Goal: Find specific page/section: Find specific page/section

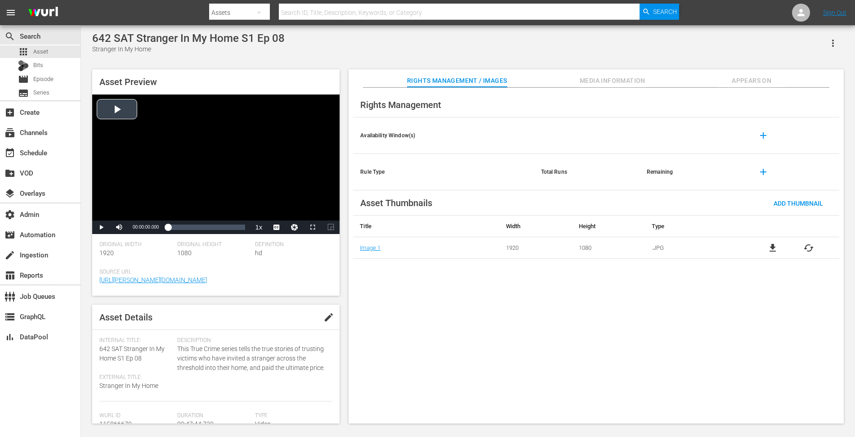
click at [135, 151] on div "Video Player" at bounding box center [215, 157] width 247 height 126
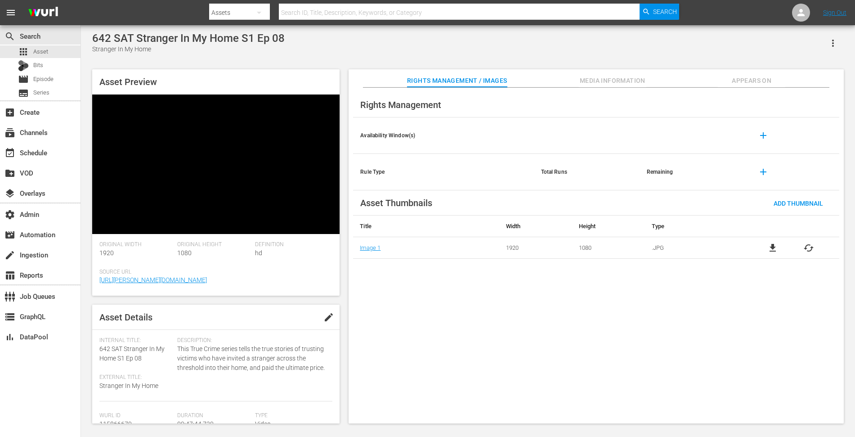
click at [529, 344] on div "Rights Management Availability Window(s) add Rule Type Total Runs Remaining add…" at bounding box center [596, 256] width 495 height 336
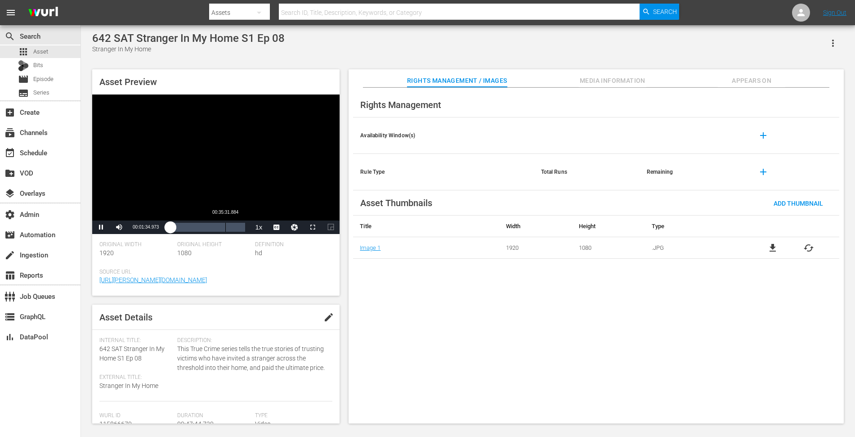
click at [225, 223] on div "Loaded : 5.44% 00:35:31.884 00:01:35.101" at bounding box center [206, 227] width 77 height 9
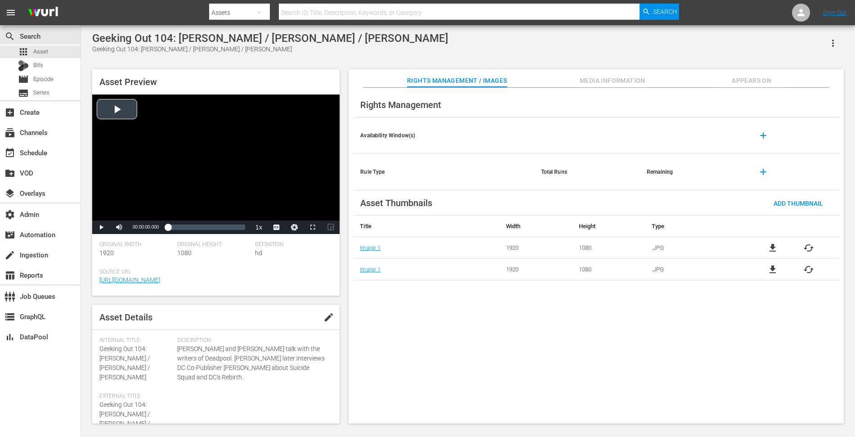
click at [177, 113] on div "Video Player" at bounding box center [215, 157] width 247 height 126
click at [101, 227] on span "Video Player" at bounding box center [101, 227] width 0 height 0
click at [238, 229] on div "00:19:00.096" at bounding box center [237, 227] width 0 height 9
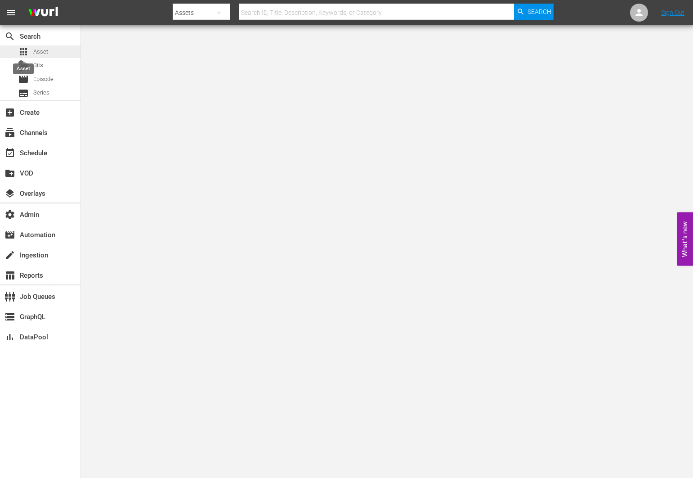
click at [26, 56] on span "apps" at bounding box center [23, 51] width 11 height 11
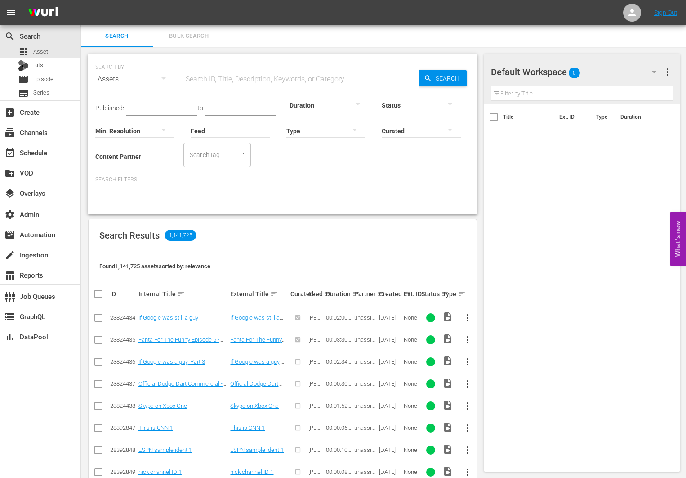
click at [230, 76] on input "text" at bounding box center [301, 79] width 235 height 22
paste input "s3://wurl-videos-prod-secure/124275416/mp4-v2/512.mp4"
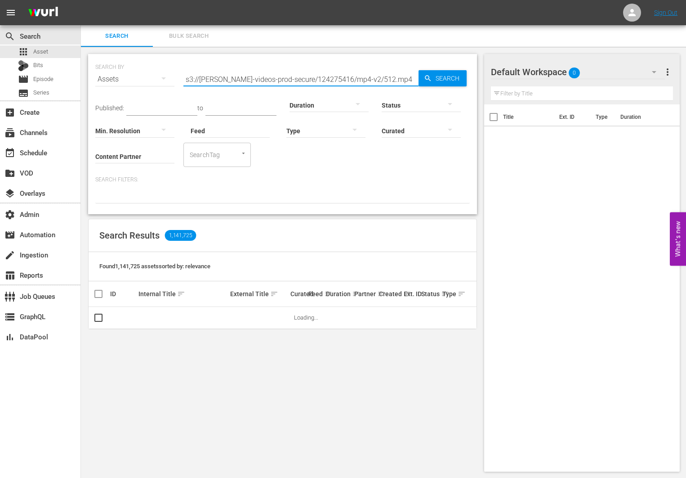
drag, startPoint x: 279, startPoint y: 78, endPoint x: 158, endPoint y: 70, distance: 121.3
click at [184, 70] on input "s3://wurl-videos-prod-secure/124275416/mp4-v2/512.mp4" at bounding box center [301, 79] width 235 height 22
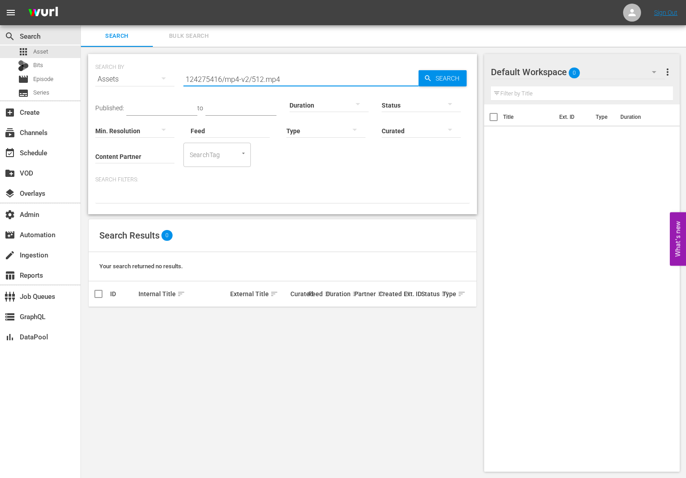
drag, startPoint x: 221, startPoint y: 81, endPoint x: 407, endPoint y: 90, distance: 185.6
click at [406, 90] on input "124275416/mp4-v2/512.mp4" at bounding box center [301, 79] width 235 height 22
type input "124275416"
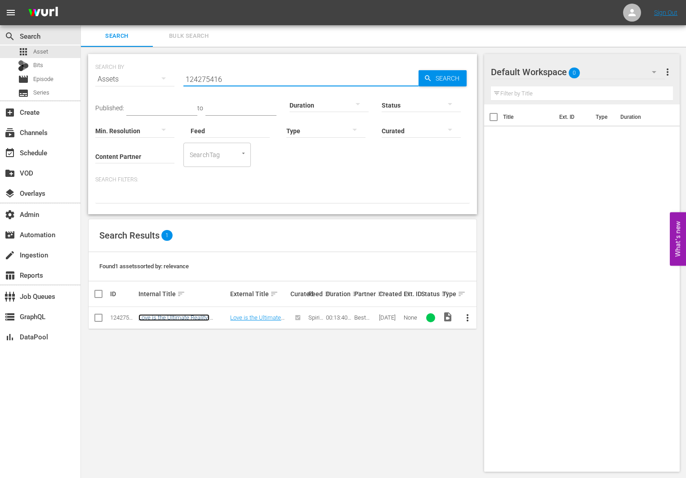
click at [189, 318] on link "Love is the Ultimate Reality- Spiritual Makeover" at bounding box center [174, 320] width 71 height 13
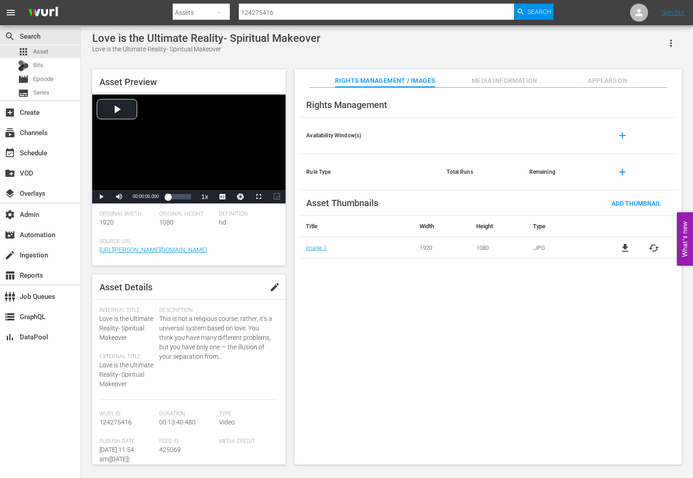
click at [82, 133] on div "Love is the Ultimate Reality- Spiritual Makeover Love is the Ultimate Reality- …" at bounding box center [387, 245] width 612 height 441
click at [134, 135] on div "Video Player" at bounding box center [188, 141] width 193 height 95
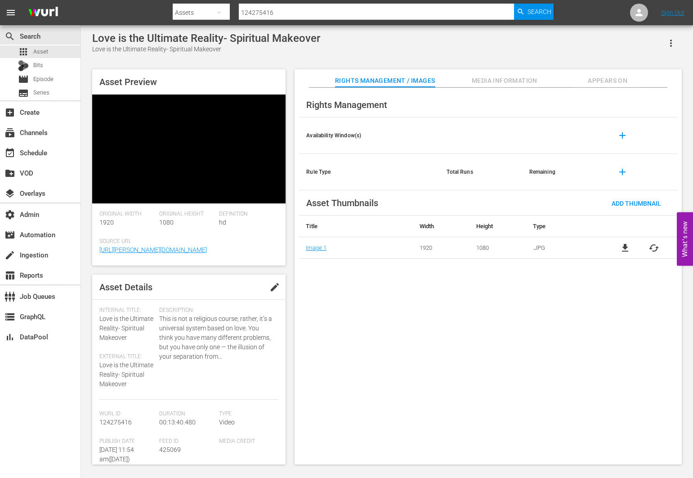
click at [207, 157] on div "Video Player" at bounding box center [188, 141] width 193 height 95
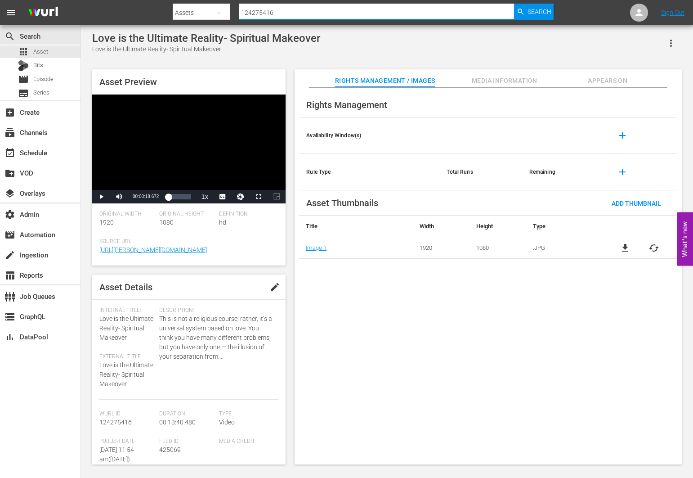
drag, startPoint x: 293, startPoint y: 16, endPoint x: 157, endPoint y: 9, distance: 136.9
click at [239, 9] on input "124275416" at bounding box center [376, 13] width 275 height 22
type input "148706219"
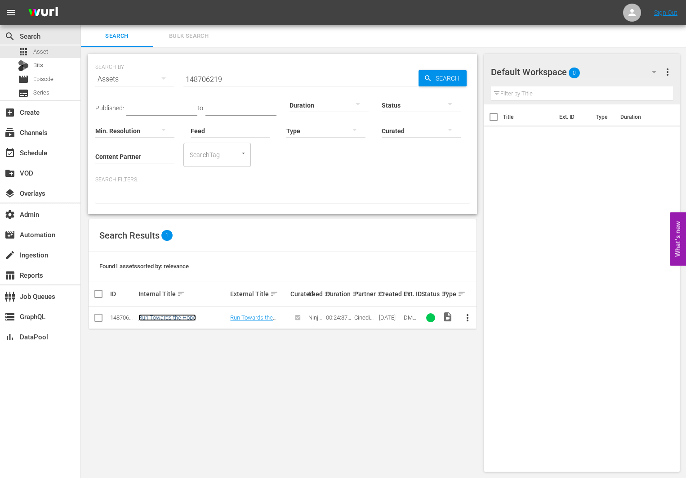
click at [161, 318] on link "Run Towards the Hope" at bounding box center [168, 317] width 58 height 7
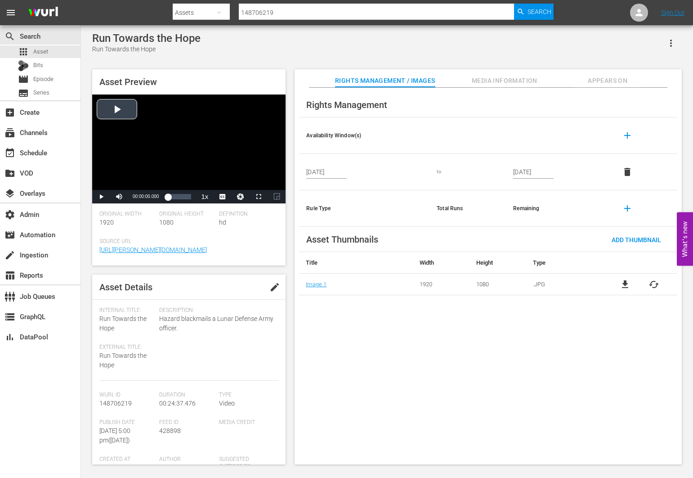
click at [141, 161] on div "Video Player" at bounding box center [188, 141] width 193 height 95
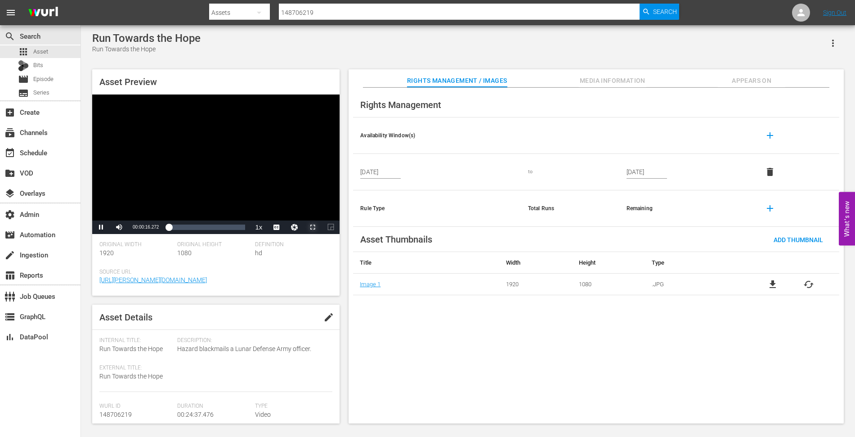
click at [313, 227] on span "Video Player" at bounding box center [313, 227] width 0 height 0
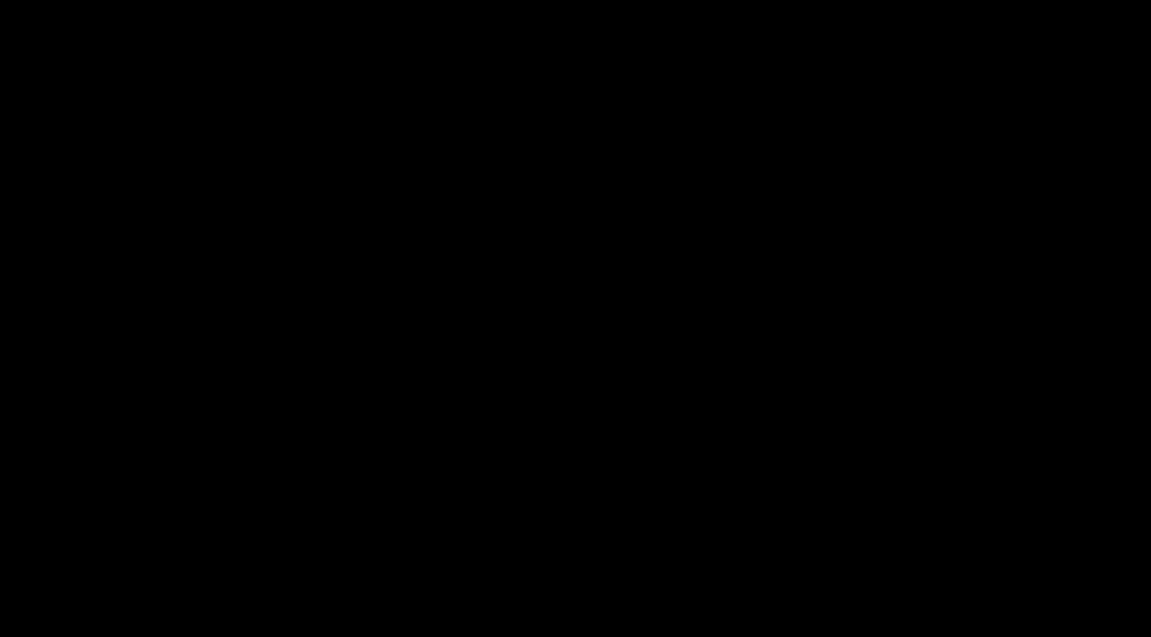
click at [693, 334] on div "Video Player" at bounding box center [575, 311] width 1151 height 623
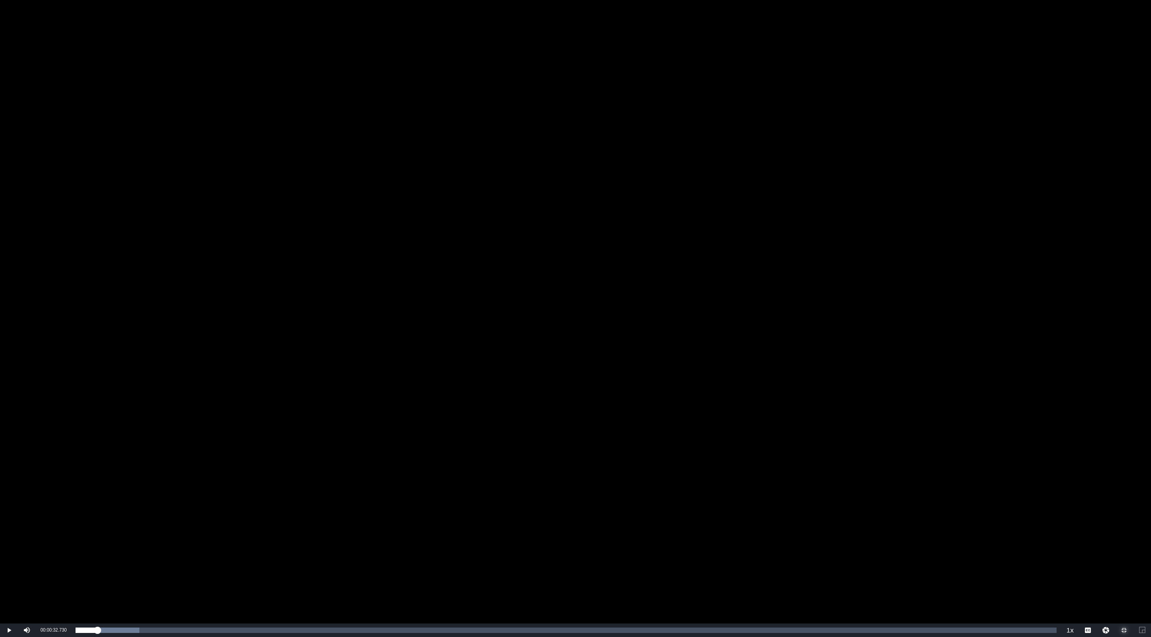
click at [693, 477] on span "Video Player" at bounding box center [1124, 630] width 0 height 0
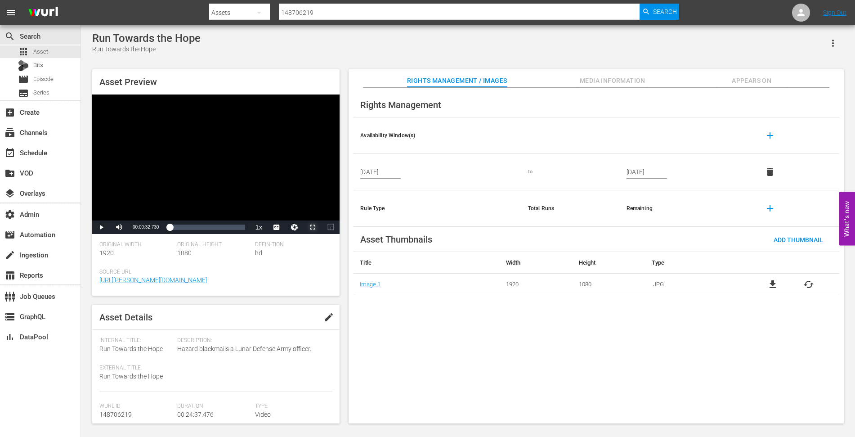
drag, startPoint x: 166, startPoint y: 229, endPoint x: 146, endPoint y: 230, distance: 20.7
click at [146, 230] on div "Play Mute Current Time 00:00:32.730 / Duration 00:24:37.476 Loaded : 6.50% 00:0…" at bounding box center [215, 226] width 247 height 13
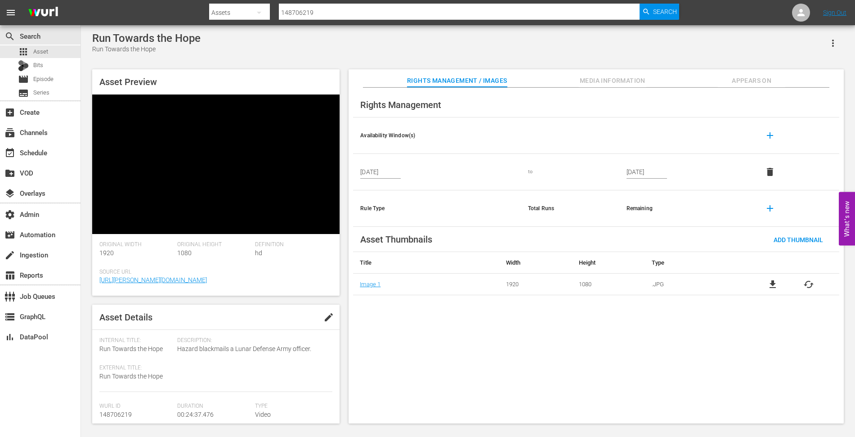
click at [209, 194] on div "Video Player" at bounding box center [215, 157] width 247 height 126
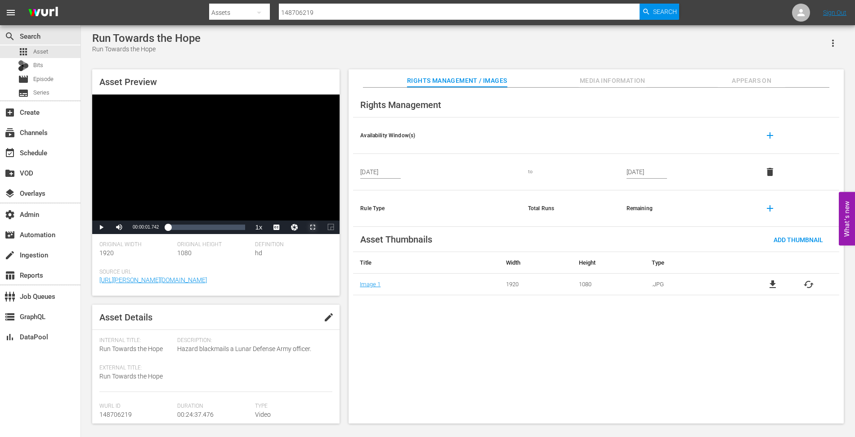
click at [313, 227] on span "Video Player" at bounding box center [313, 227] width 0 height 0
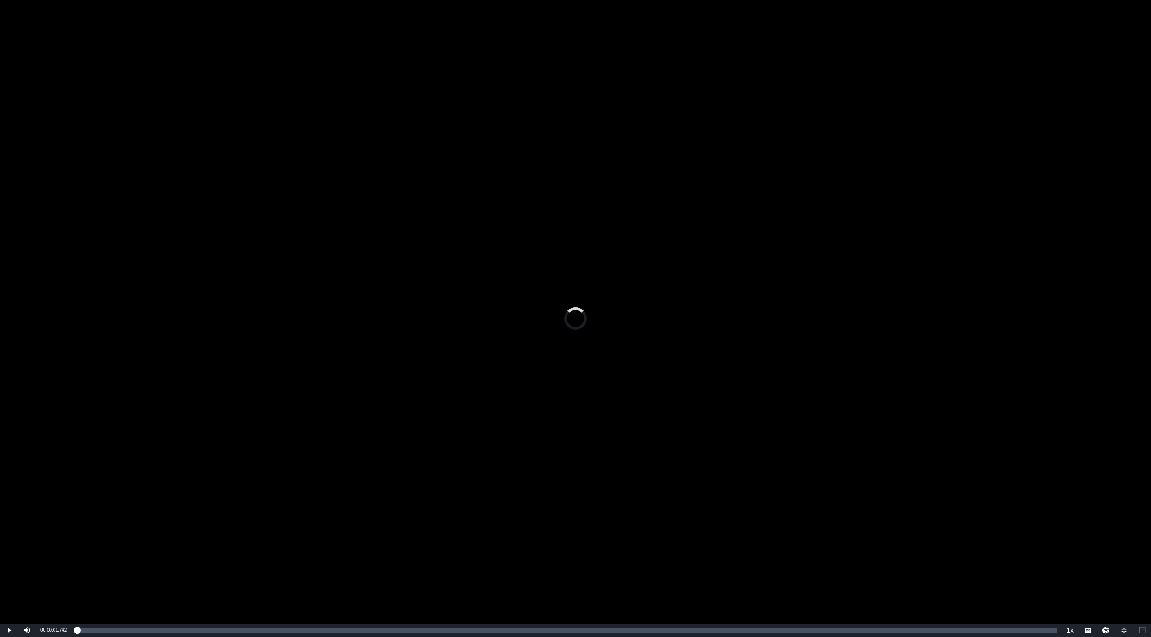
click at [409, 319] on div "Video Player" at bounding box center [575, 311] width 1151 height 623
click at [693, 221] on div "Video Player" at bounding box center [575, 311] width 1151 height 623
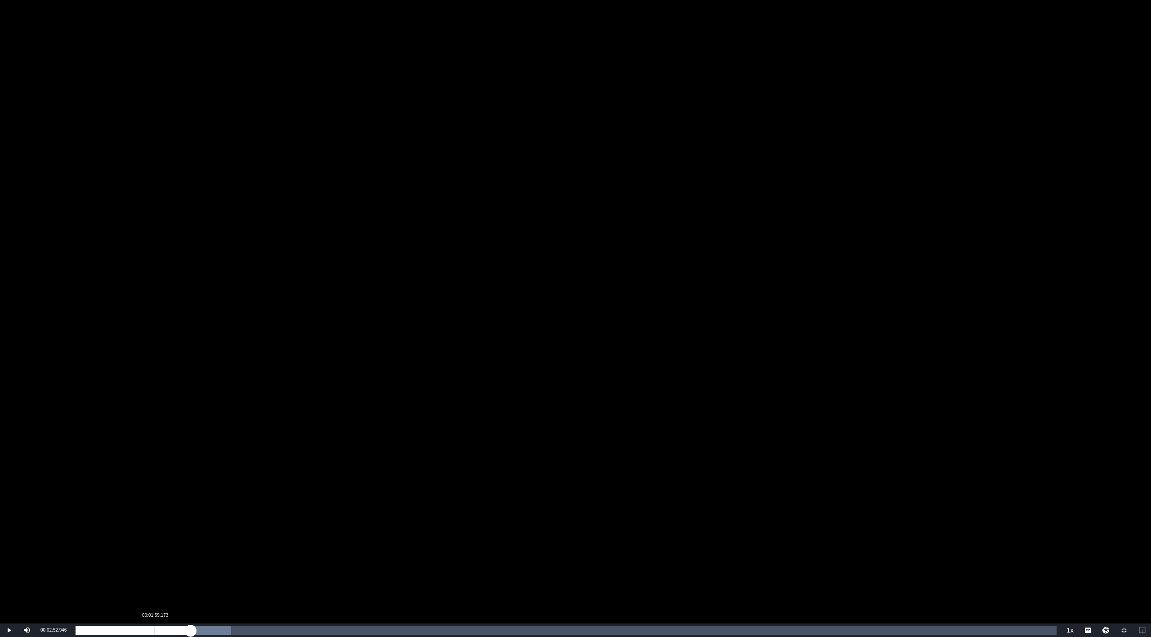
click at [155, 477] on div "Loaded : 15.85% 00:01:59.173 00:02:52.946" at bounding box center [566, 630] width 981 height 9
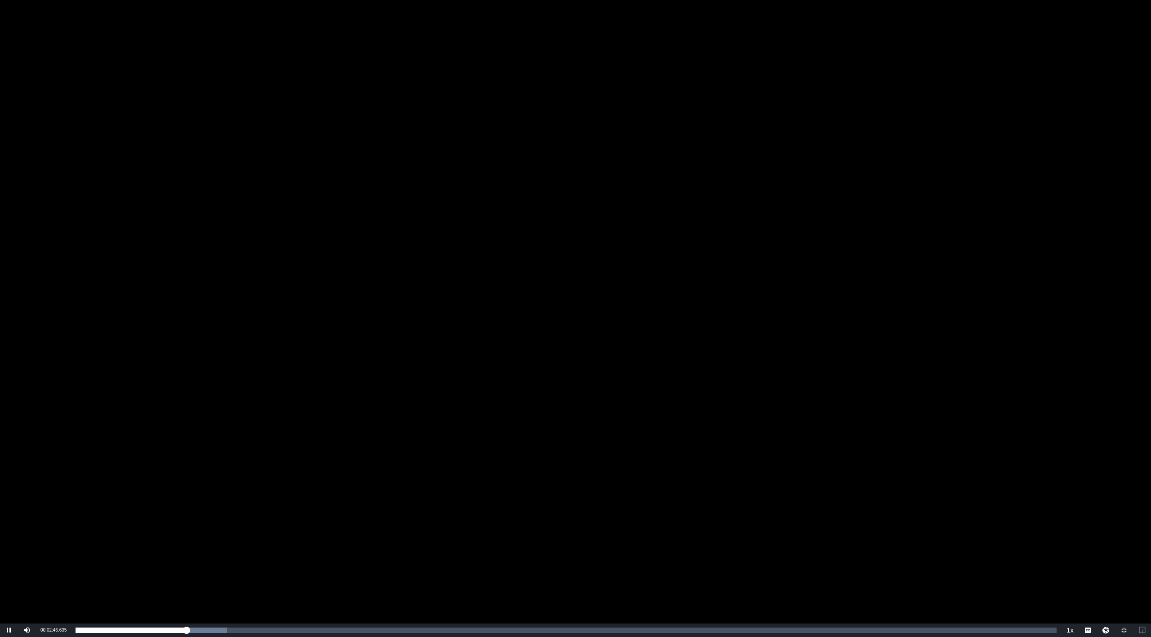
click at [571, 301] on div "Video Player" at bounding box center [575, 311] width 1151 height 623
click at [331, 356] on div "Video Player" at bounding box center [575, 311] width 1151 height 623
click at [508, 477] on div "Video Player" at bounding box center [575, 311] width 1151 height 623
click at [693, 477] on span "Video Player" at bounding box center [1124, 630] width 0 height 0
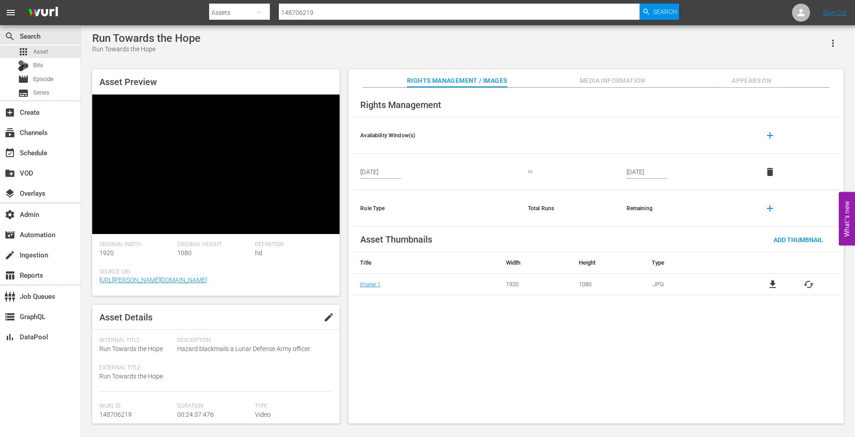
click at [693, 49] on div "Run Towards the Hope Run Towards the Hope" at bounding box center [468, 43] width 752 height 22
click at [693, 51] on div "Run Towards the Hope Run Towards the Hope" at bounding box center [468, 43] width 752 height 22
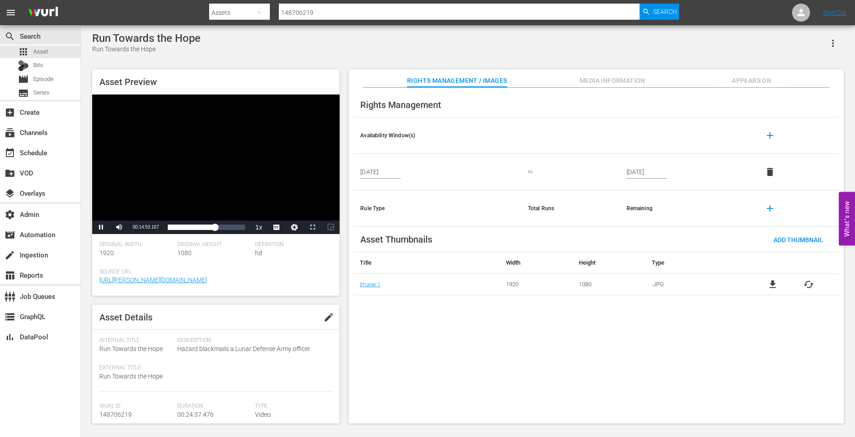
click at [207, 170] on div "Video Player" at bounding box center [215, 157] width 247 height 126
click at [360, 60] on div "Run Towards the Hope Run Towards the Hope Asset Preview Video Player is loading…" at bounding box center [468, 225] width 761 height 387
click at [213, 228] on div "00:14:27.587" at bounding box center [190, 227] width 45 height 9
click at [212, 225] on div "00:14:38.657" at bounding box center [191, 227] width 46 height 9
click at [186, 155] on div "Video Player" at bounding box center [215, 157] width 247 height 126
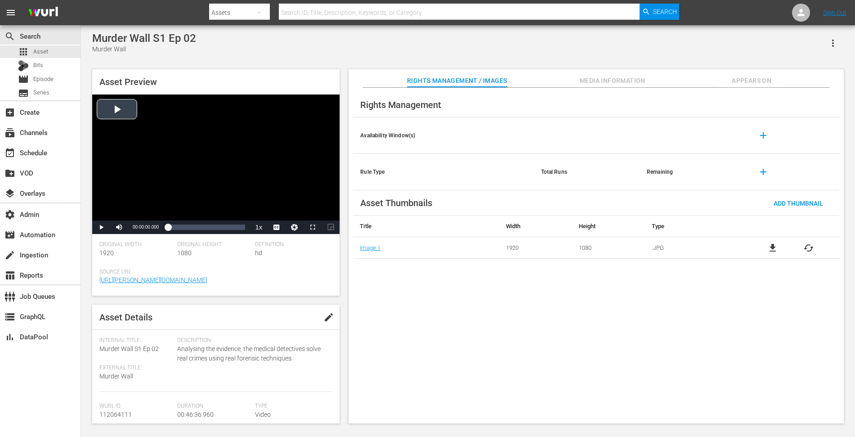
click at [134, 116] on div "Video Player" at bounding box center [215, 157] width 247 height 126
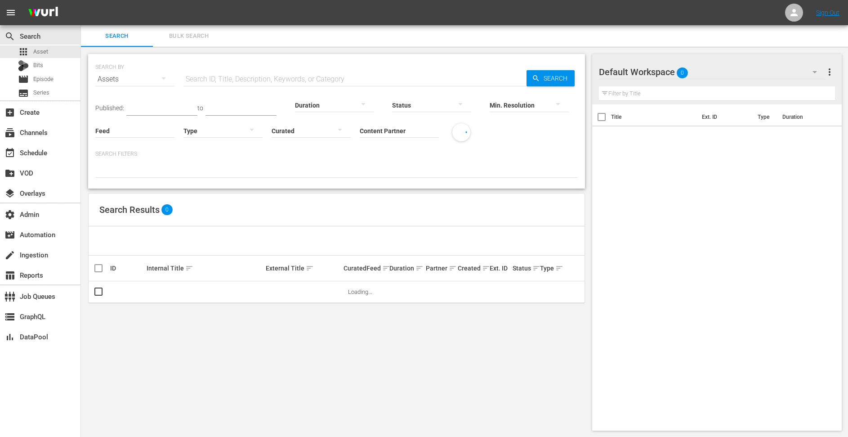
click at [291, 81] on input "text" at bounding box center [355, 79] width 343 height 22
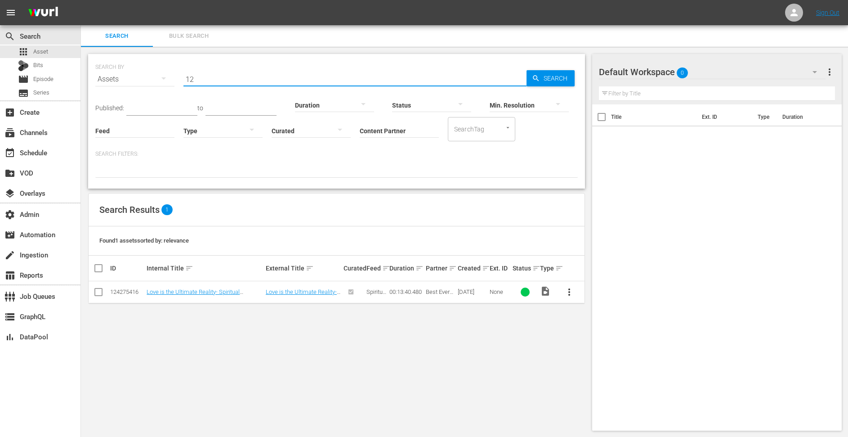
type input "1"
type input "50855878"
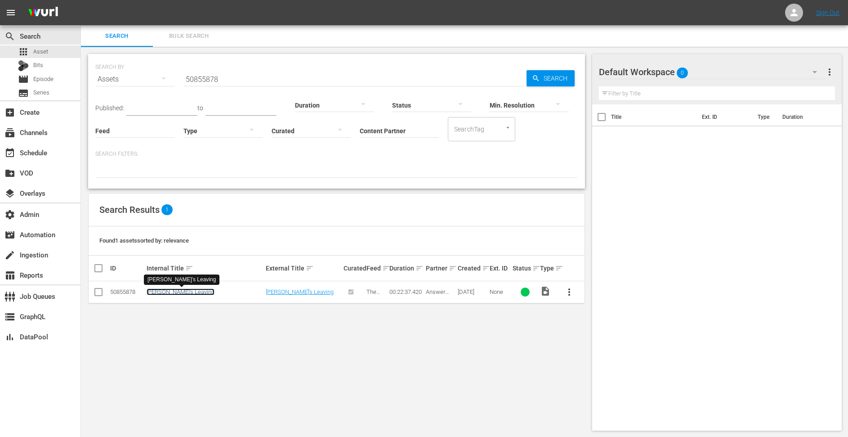
click at [163, 292] on link "[PERSON_NAME]'s Leaving" at bounding box center [181, 291] width 68 height 7
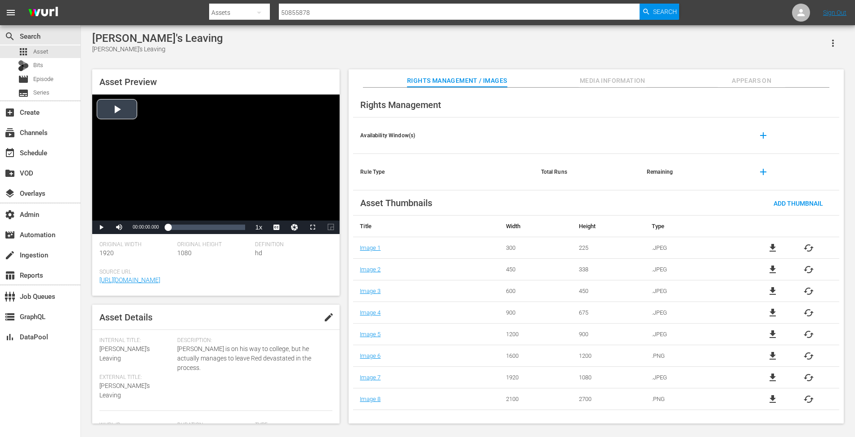
click at [159, 168] on div "Video Player" at bounding box center [215, 157] width 247 height 126
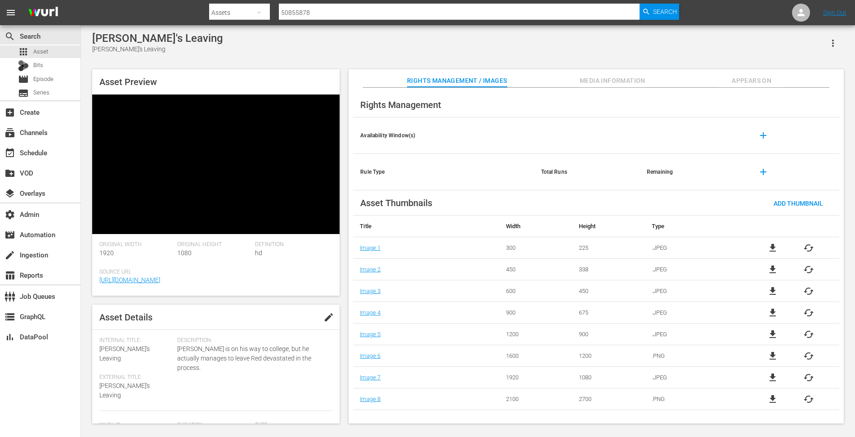
click at [342, 284] on div "Asset Preview Video Player is loading. Play Video Pause Mute Current Time 00:00…" at bounding box center [468, 242] width 761 height 354
click at [348, 365] on div "Asset Preview Video Player is loading. Play Video Pause Mute Current Time 00:00…" at bounding box center [468, 242] width 761 height 354
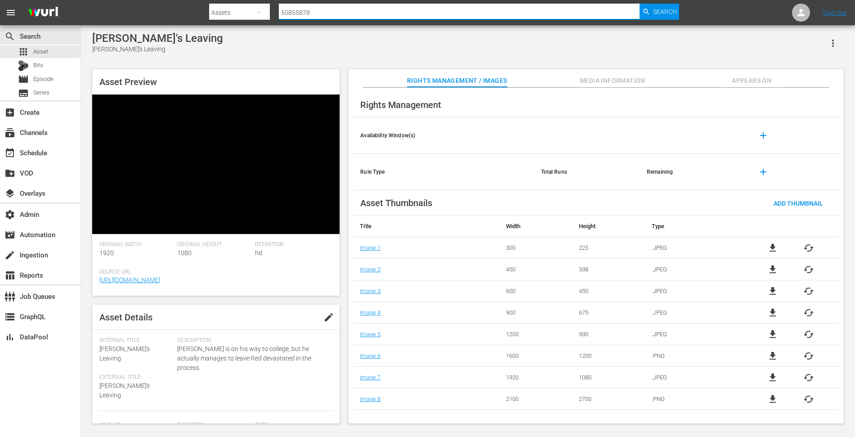
click at [299, 11] on input "50855878" at bounding box center [459, 13] width 361 height 22
click at [300, 11] on input "50855878" at bounding box center [459, 13] width 361 height 22
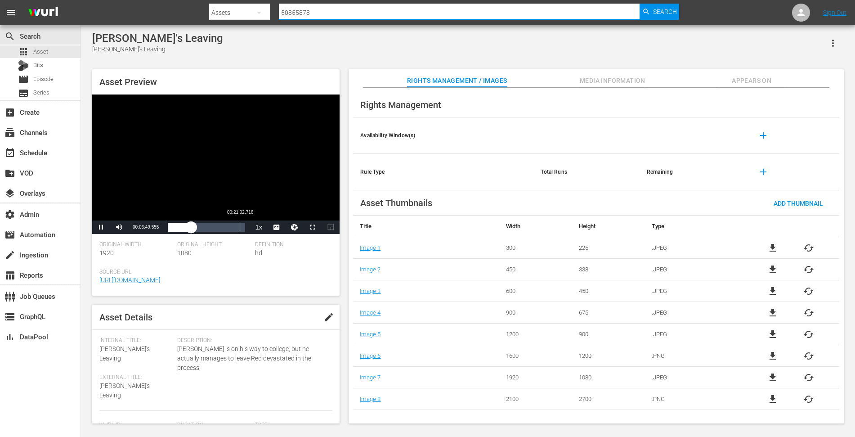
click at [240, 227] on div "Loaded : 34.95% 00:21:02.716 00:06:49.645" at bounding box center [206, 227] width 77 height 9
click at [317, 11] on input "50855878" at bounding box center [459, 13] width 361 height 22
type input "41261443"
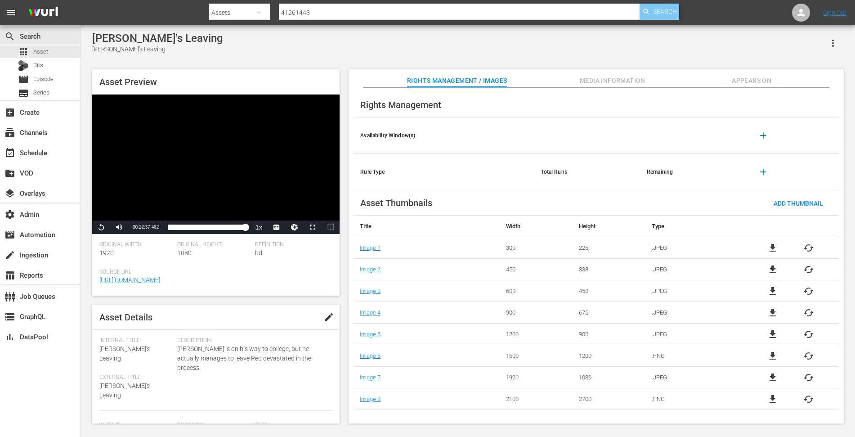
click at [659, 14] on span "Search" at bounding box center [665, 12] width 24 height 16
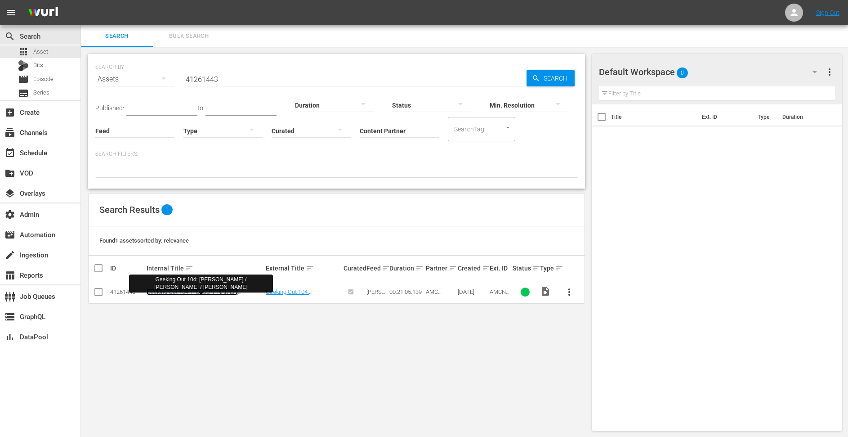
click at [229, 294] on link "Geeking Out 104: Jim Lee / Rhett Reese / Paul Wernick" at bounding box center [192, 294] width 91 height 13
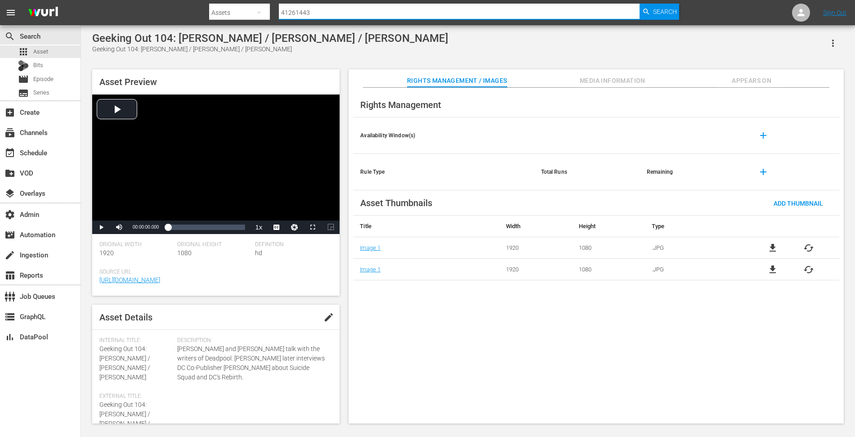
click at [333, 14] on input "41261443" at bounding box center [459, 13] width 361 height 22
type input "112064111"
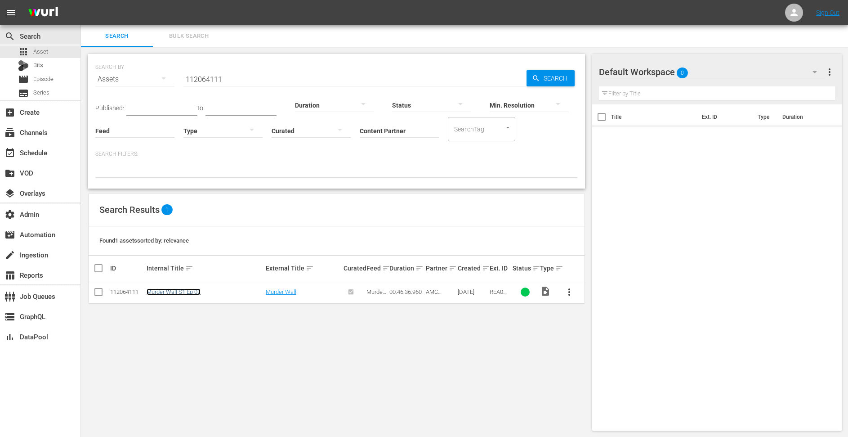
click at [154, 294] on link "Murder Wall S1 Ep 02" at bounding box center [174, 291] width 54 height 7
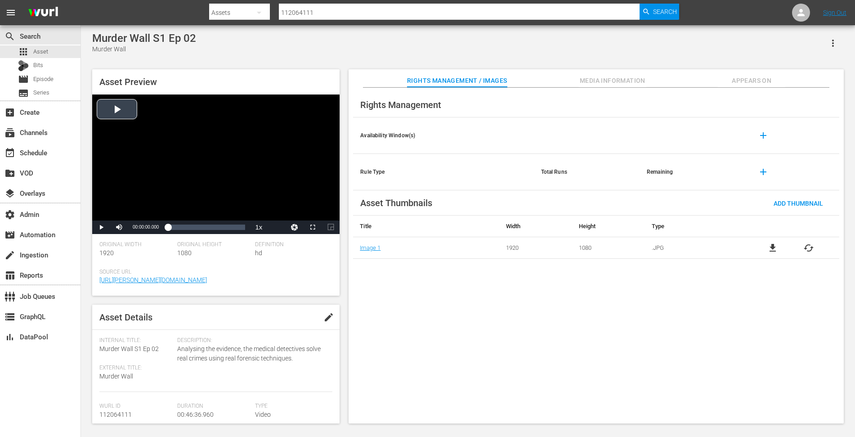
click at [194, 159] on div "Video Player" at bounding box center [215, 157] width 247 height 126
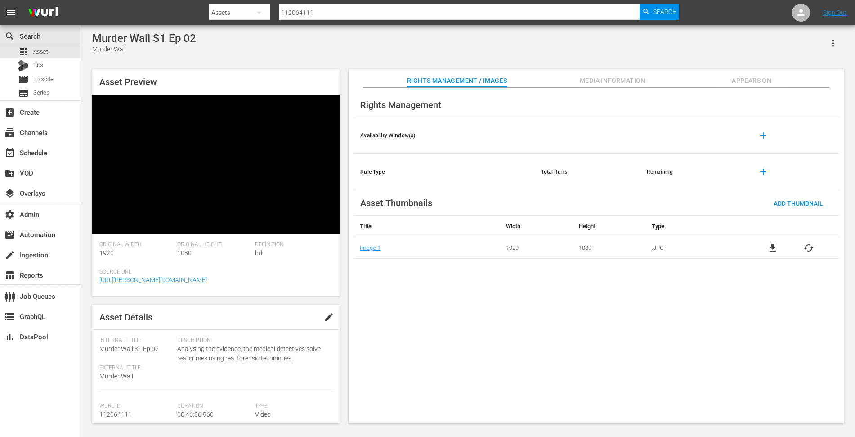
click at [452, 12] on input "112064111" at bounding box center [459, 13] width 361 height 22
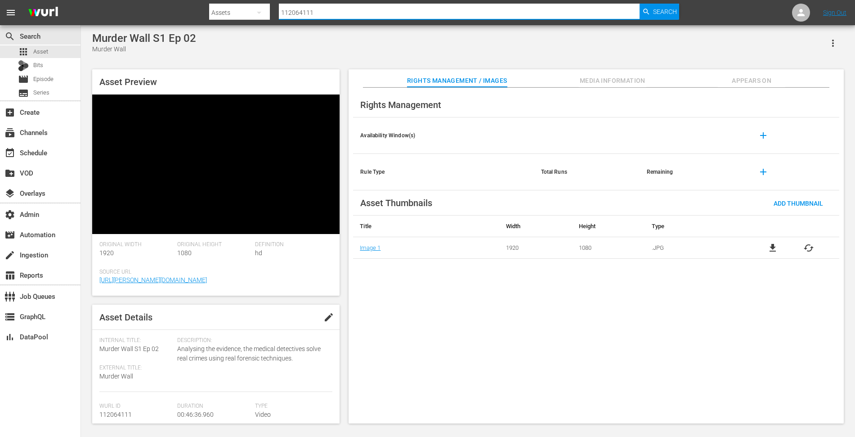
click at [456, 5] on input "112064111" at bounding box center [459, 13] width 361 height 22
type input "41252191"
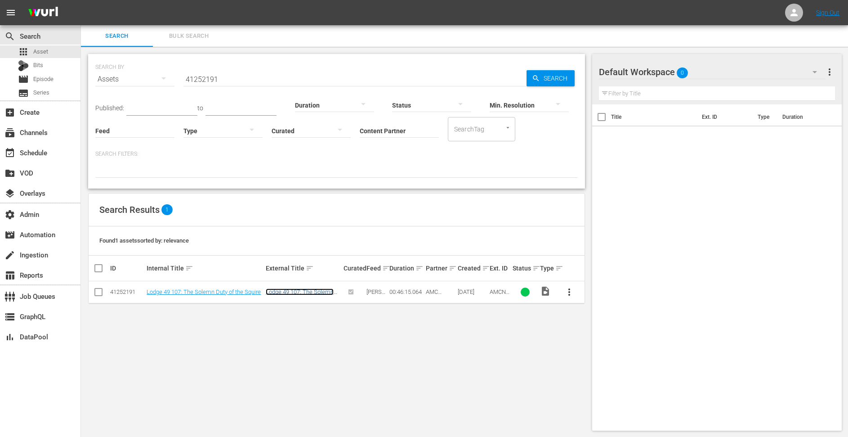
click at [289, 290] on link "Lodge 49 107: The Solemn Duty of the Squire" at bounding box center [300, 294] width 68 height 13
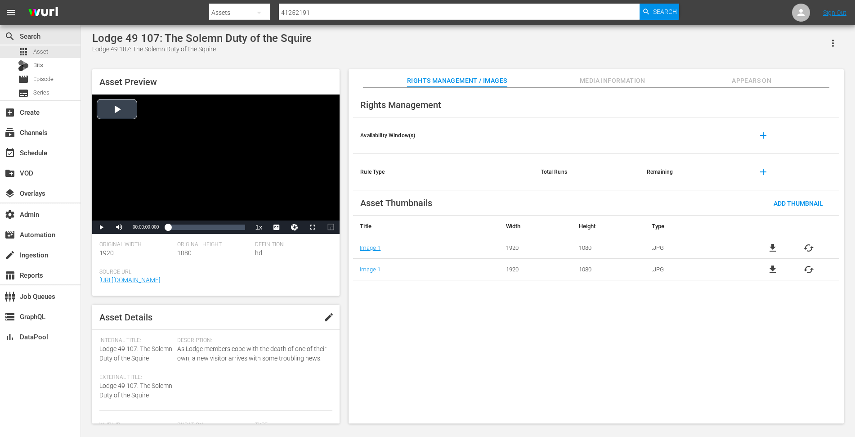
click at [233, 156] on div "Video Player" at bounding box center [215, 157] width 247 height 126
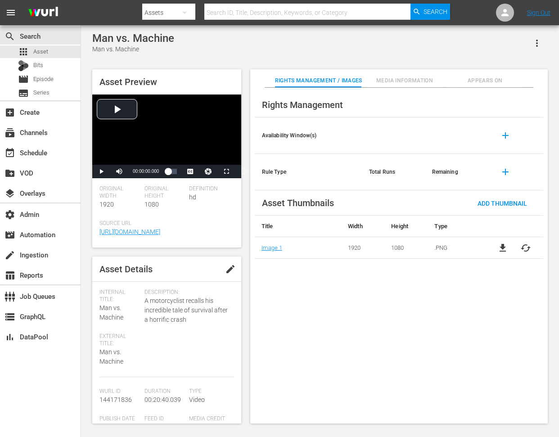
drag, startPoint x: 574, startPoint y: 438, endPoint x: 579, endPoint y: 439, distance: 5.0
click at [559, 436] on html "menu Search By Assets Search ID, Title, Description, Keywords, or Category Sear…" at bounding box center [279, 218] width 559 height 437
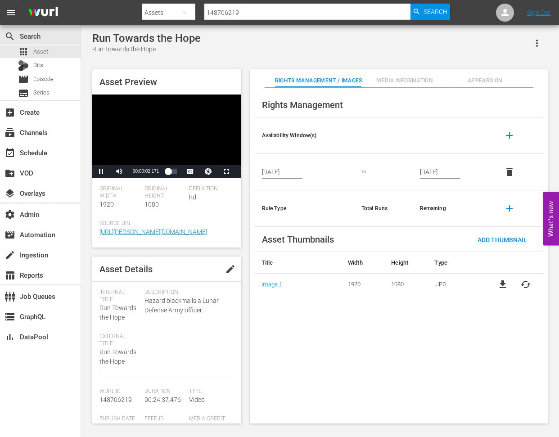
click at [159, 130] on div "Video Player" at bounding box center [166, 129] width 149 height 70
click at [140, 134] on div "Video Player" at bounding box center [166, 129] width 149 height 70
